Goal: Task Accomplishment & Management: Manage account settings

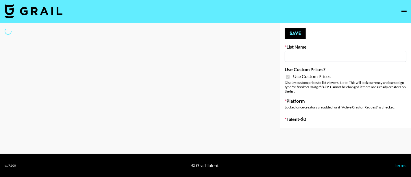
type input "Laifen (IG)"
checkbox input "true"
select select "Brand"
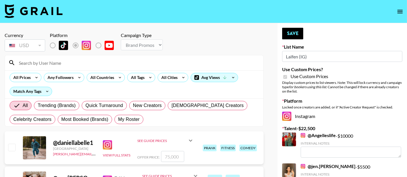
click at [73, 63] on input at bounding box center [137, 62] width 244 height 9
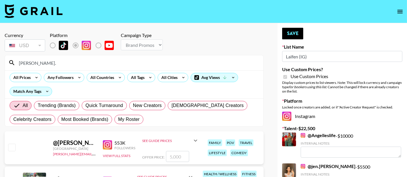
scroll to position [32, 0]
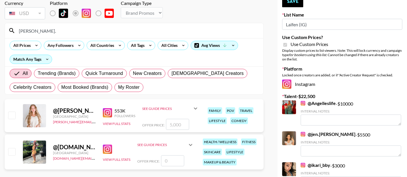
type input "[PERSON_NAME]."
click at [10, 116] on input "checkbox" at bounding box center [11, 115] width 7 height 7
checkbox input "true"
type input "5000"
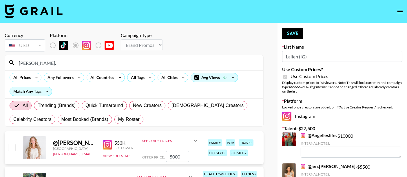
checkbox input "false"
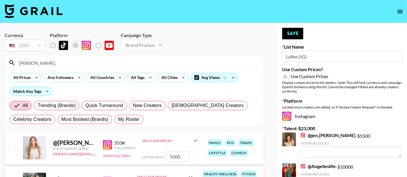
drag, startPoint x: 45, startPoint y: 63, endPoint x: 15, endPoint y: 64, distance: 30.1
click at [15, 64] on div "[PERSON_NAME]." at bounding box center [134, 62] width 258 height 15
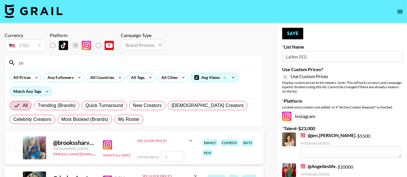
type input "s"
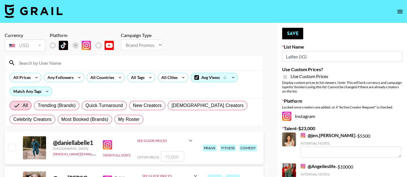
click at [33, 66] on input at bounding box center [137, 62] width 244 height 9
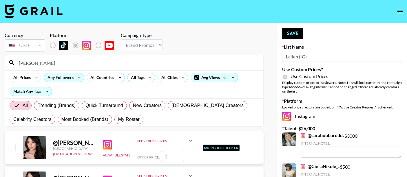
type input "[PERSON_NAME]."
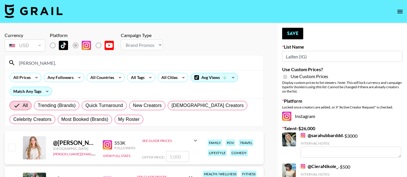
click at [12, 148] on input "checkbox" at bounding box center [11, 147] width 7 height 7
checkbox input "true"
type input "5000"
click at [290, 28] on button "Save" at bounding box center [292, 34] width 21 height 12
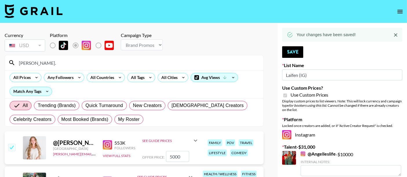
drag, startPoint x: 47, startPoint y: 64, endPoint x: 12, endPoint y: 66, distance: 35.1
click at [12, 66] on div "[PERSON_NAME]." at bounding box center [134, 62] width 258 height 15
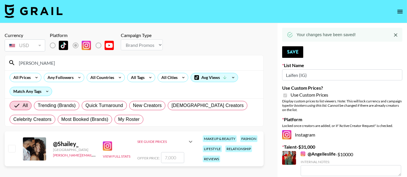
type input "[PERSON_NAME]"
click at [16, 150] on div "@ Shailey_ [GEOGRAPHIC_DATA] [EMAIL_ADDRESS][DOMAIN_NAME] View Full Stats See G…" at bounding box center [134, 148] width 259 height 35
click at [13, 146] on input "checkbox" at bounding box center [11, 148] width 7 height 7
checkbox input "true"
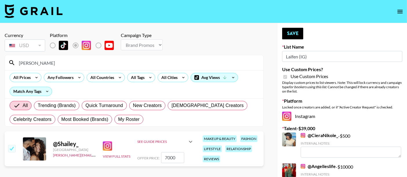
drag, startPoint x: 167, startPoint y: 157, endPoint x: 162, endPoint y: 157, distance: 5.2
click at [162, 157] on input "7000" at bounding box center [172, 157] width 23 height 11
type input "5000"
click at [287, 35] on button "Save" at bounding box center [292, 34] width 21 height 12
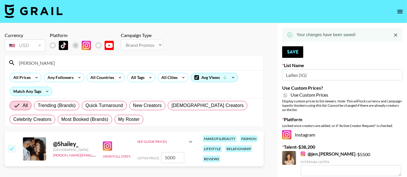
drag, startPoint x: 40, startPoint y: 65, endPoint x: 31, endPoint y: 65, distance: 8.4
click at [31, 65] on input "[PERSON_NAME]" at bounding box center [137, 62] width 244 height 9
type input "s"
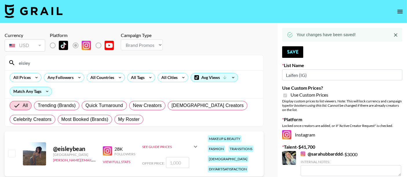
type input "eisley"
click at [14, 152] on input "checkbox" at bounding box center [11, 153] width 7 height 7
checkbox input "true"
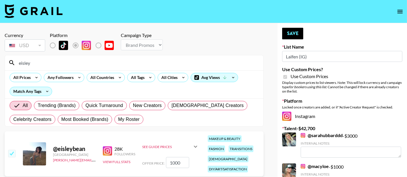
type input "1000"
checkbox input "false"
click at [174, 163] on input "1000" at bounding box center [177, 162] width 23 height 11
type input "100"
checkbox input "true"
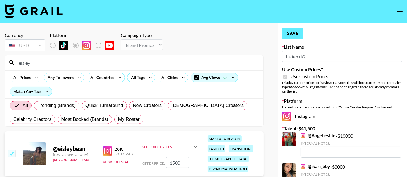
type input "1500"
click at [292, 34] on button "Save" at bounding box center [292, 34] width 21 height 12
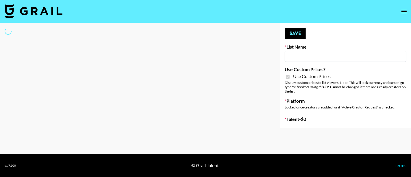
select select "Brand"
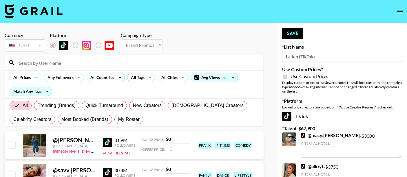
type input "Laifen (TikTok)"
checkbox input "true"
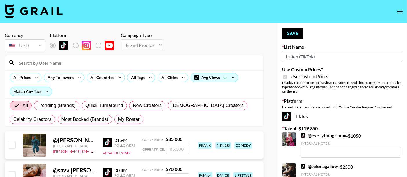
click at [61, 64] on input at bounding box center [137, 62] width 244 height 9
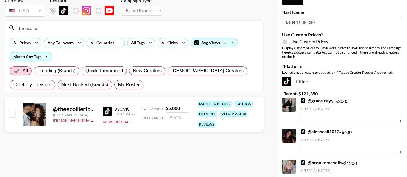
scroll to position [64, 0]
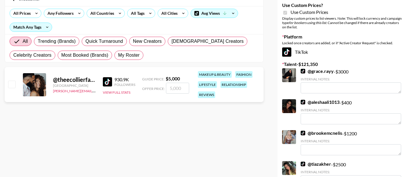
type input "theecollier"
click at [8, 84] on input "checkbox" at bounding box center [11, 84] width 7 height 7
checkbox input "true"
type input "5000"
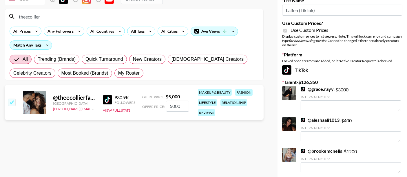
scroll to position [32, 0]
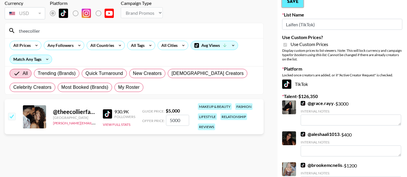
click at [287, 5] on button "Save" at bounding box center [292, 2] width 21 height 12
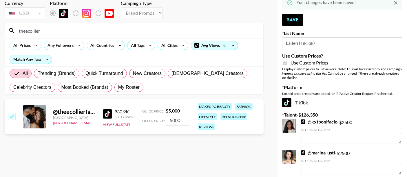
click at [47, 29] on input "theecollier" at bounding box center [137, 30] width 244 height 9
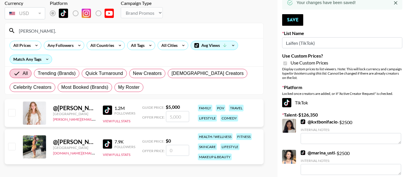
type input "angela."
click at [13, 111] on input "checkbox" at bounding box center [11, 112] width 7 height 7
checkbox input "true"
type input "5000"
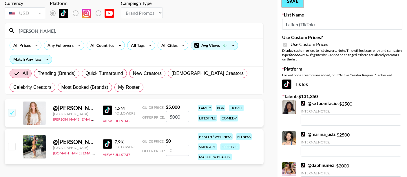
click at [295, 4] on button "Save" at bounding box center [292, 2] width 21 height 12
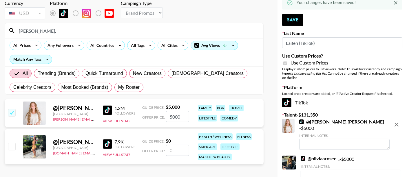
click at [63, 30] on input "[PERSON_NAME]." at bounding box center [137, 30] width 244 height 9
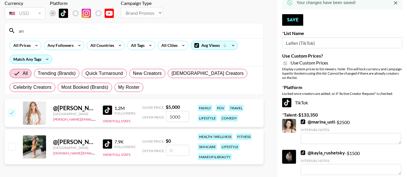
type input "a"
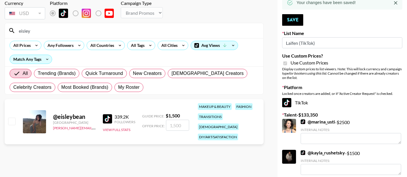
type input "eisley"
click at [12, 118] on input "checkbox" at bounding box center [11, 121] width 7 height 7
checkbox input "true"
type input "1500"
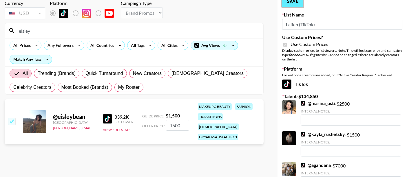
click at [292, 4] on button "Save" at bounding box center [292, 2] width 21 height 12
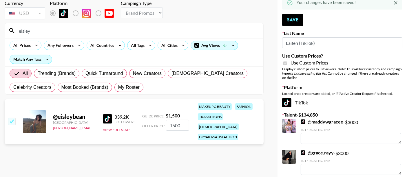
click at [355, 88] on label "Platform" at bounding box center [342, 87] width 120 height 6
